Goal: Transaction & Acquisition: Download file/media

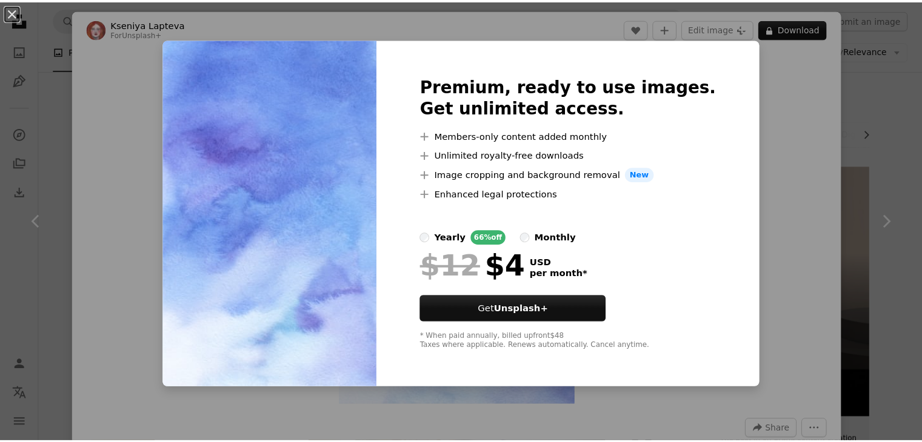
scroll to position [3500, 0]
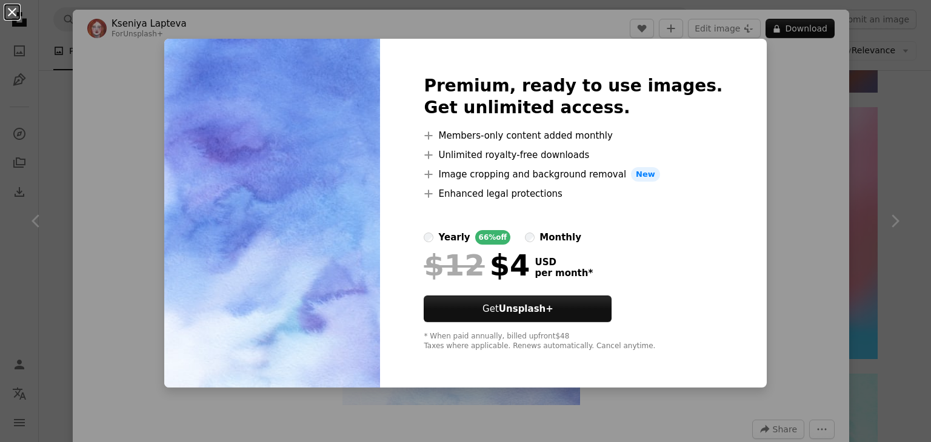
click at [12, 10] on button "An X shape" at bounding box center [12, 12] width 15 height 15
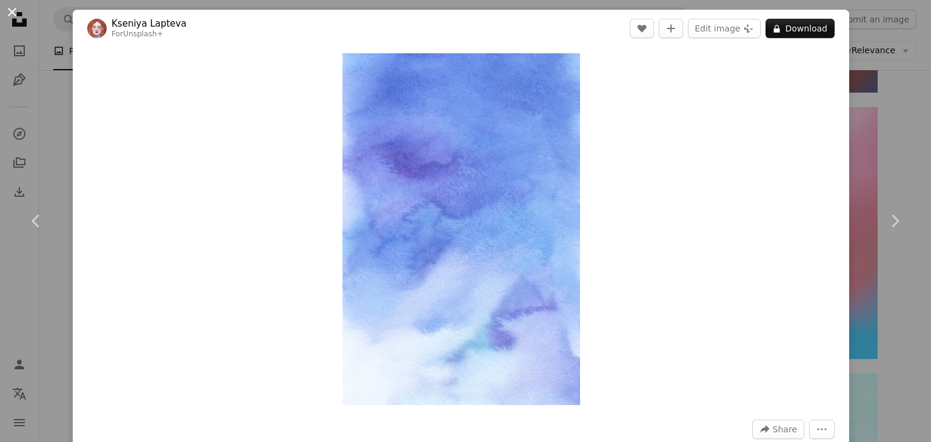
click at [12, 8] on button "An X shape" at bounding box center [12, 12] width 15 height 15
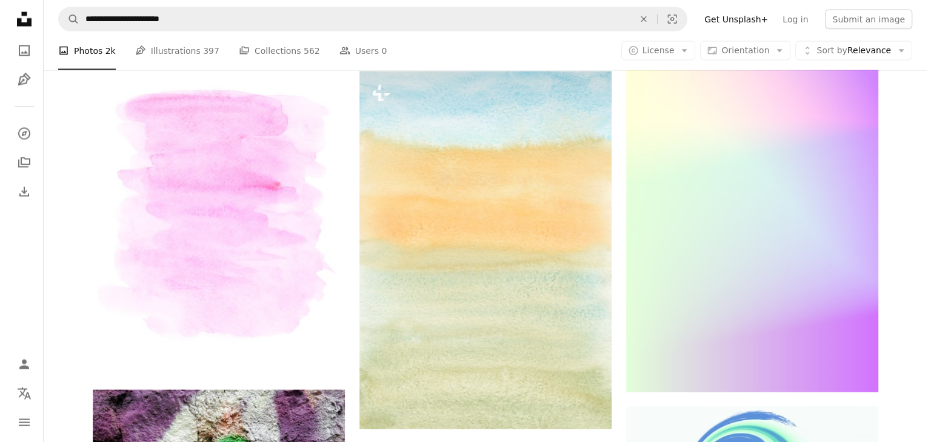
scroll to position [6941, 0]
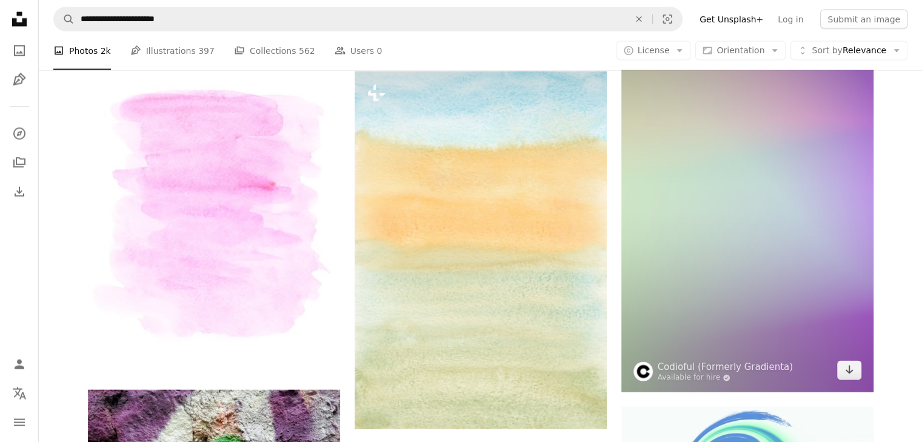
click at [732, 223] on img at bounding box center [747, 204] width 252 height 378
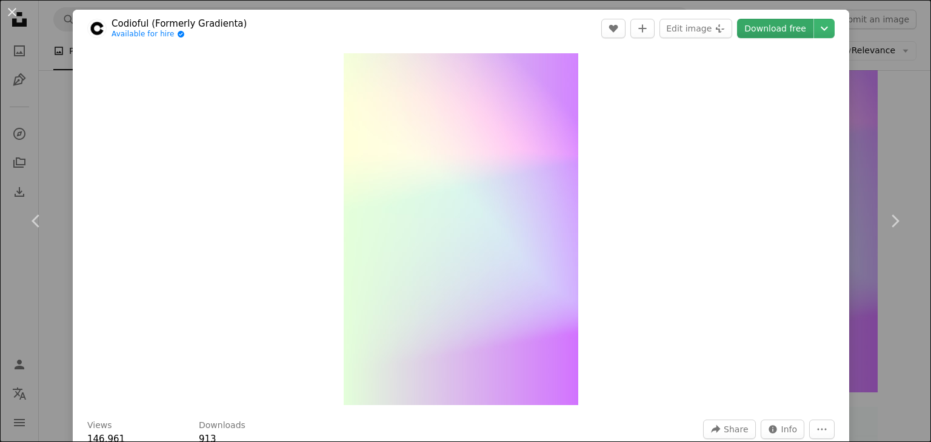
click at [773, 32] on link "Download free" at bounding box center [775, 28] width 76 height 19
